Goal: Task Accomplishment & Management: Use online tool/utility

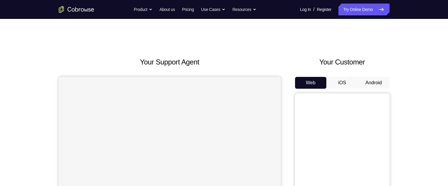
click at [380, 80] on button "Android" at bounding box center [374, 83] width 32 height 12
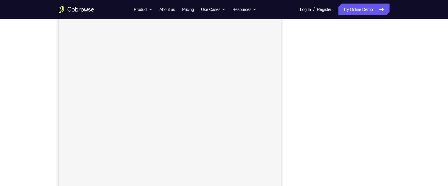
scroll to position [68, 0]
click at [393, 96] on div "Your Support Agent Your Customer Web iOS Android Next Steps We’d be happy to gi…" at bounding box center [224, 145] width 378 height 389
click at [397, 96] on div "Your Support Agent Your Customer Web iOS Android Next Steps We’d be happy to gi…" at bounding box center [224, 145] width 378 height 389
click at [293, 77] on div "Your Support Agent Your Customer Web iOS Android" at bounding box center [224, 98] width 331 height 218
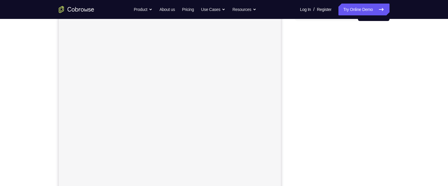
click at [294, 77] on div "Your Support Agent Your Customer Web iOS Android" at bounding box center [224, 98] width 331 height 218
click at [293, 77] on div "Your Support Agent Your Customer Web iOS Android" at bounding box center [224, 98] width 331 height 218
click at [389, 88] on div at bounding box center [342, 117] width 94 height 182
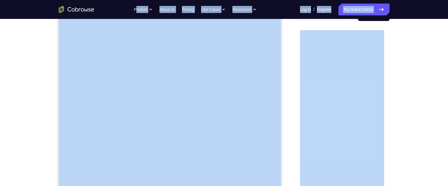
click at [297, 122] on div at bounding box center [342, 117] width 94 height 182
click at [294, 119] on div "Your Support Agent Your Customer Web iOS Android" at bounding box center [224, 98] width 331 height 218
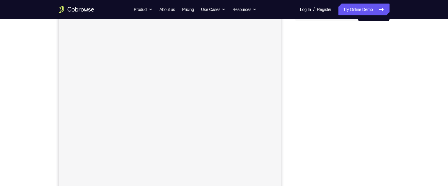
click at [293, 121] on div "Your Support Agent Your Customer Web iOS Android" at bounding box center [224, 98] width 331 height 218
click at [291, 122] on div "Your Support Agent Your Customer Web iOS Android" at bounding box center [224, 98] width 331 height 218
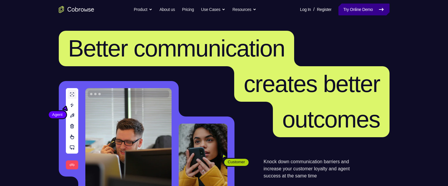
click at [354, 11] on link "Try Online Demo" at bounding box center [363, 10] width 51 height 12
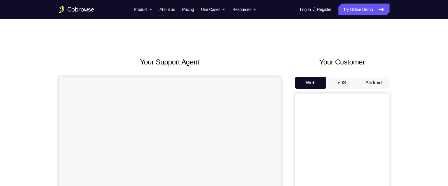
click at [370, 79] on button "Android" at bounding box center [374, 83] width 32 height 12
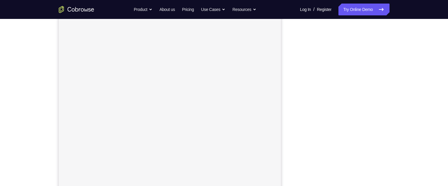
scroll to position [74, 0]
